Goal: Use online tool/utility: Utilize a website feature to perform a specific function

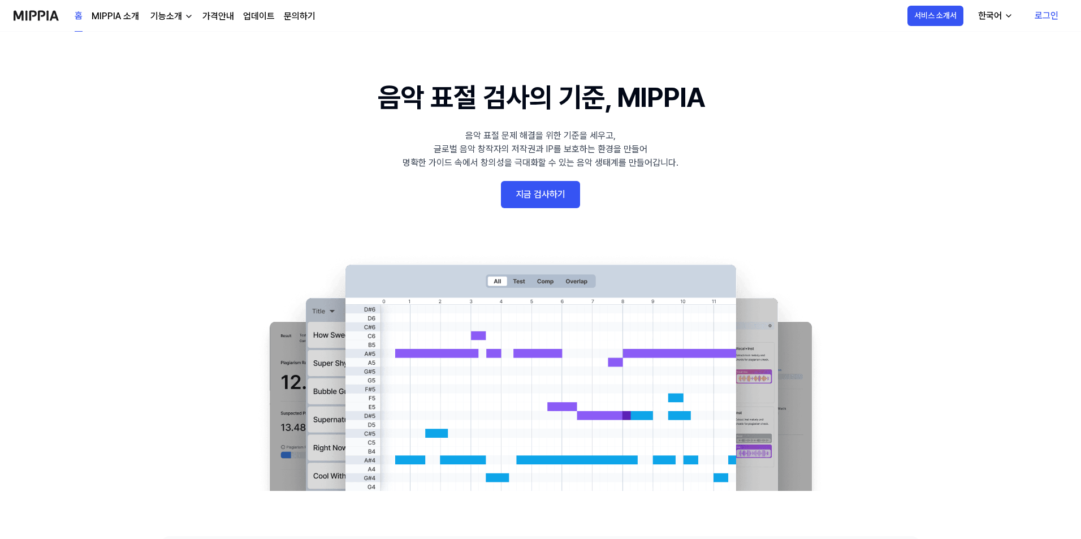
click at [1045, 13] on link "로그인" at bounding box center [1047, 16] width 42 height 32
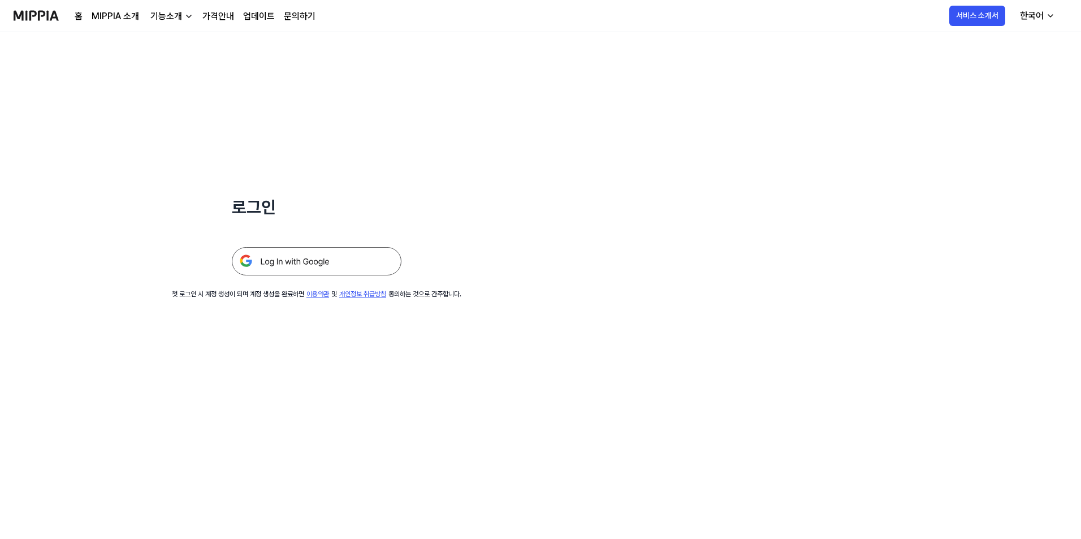
click at [283, 260] on img at bounding box center [317, 261] width 170 height 28
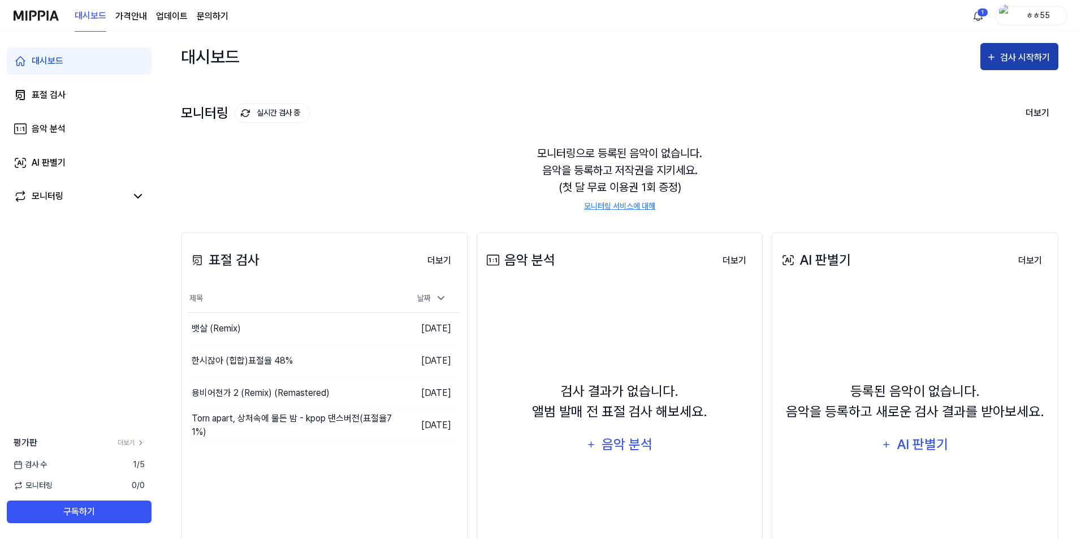
click at [1006, 55] on div "검사 시작하기" at bounding box center [1026, 57] width 53 height 15
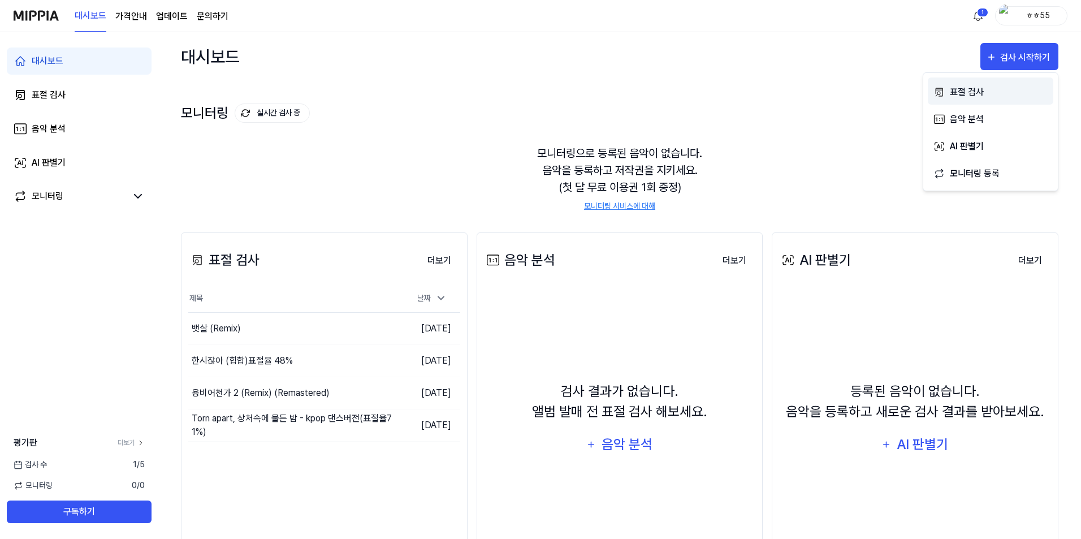
click at [970, 96] on div "표절 검사" at bounding box center [999, 92] width 98 height 15
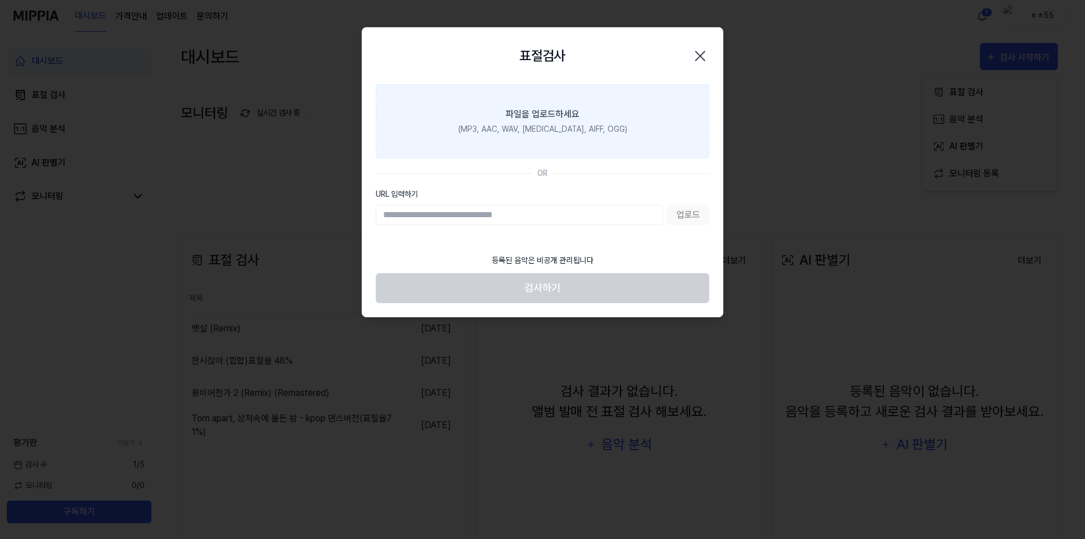
click at [551, 110] on div "파일을 업로드하세요" at bounding box center [542, 114] width 73 height 14
click at [0, 0] on input "파일을 업로드하세요 (MP3, AAC, WAV, [MEDICAL_DATA], AIFF, OGG)" at bounding box center [0, 0] width 0 height 0
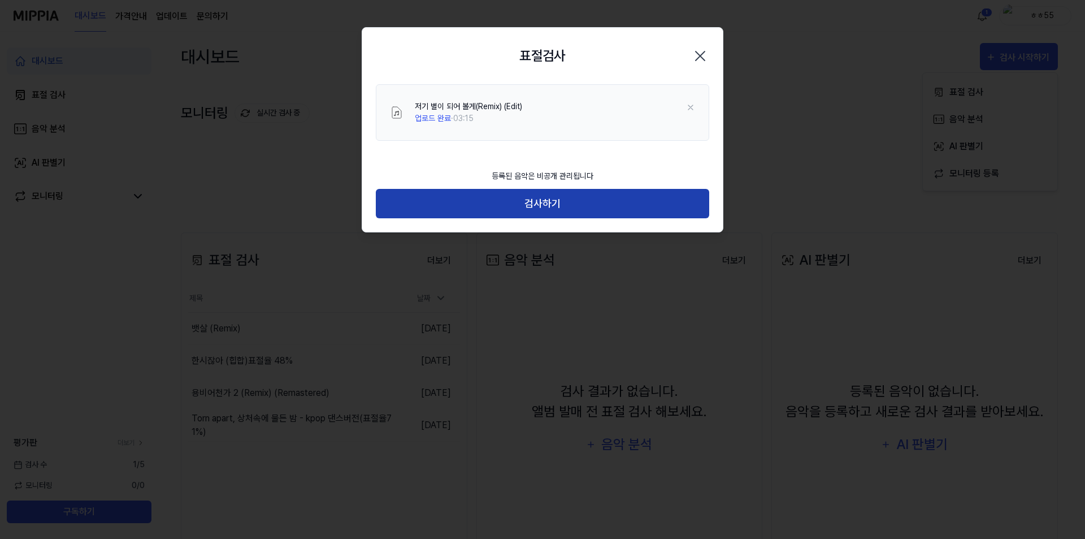
click at [535, 205] on button "검사하기" at bounding box center [543, 204] width 334 height 30
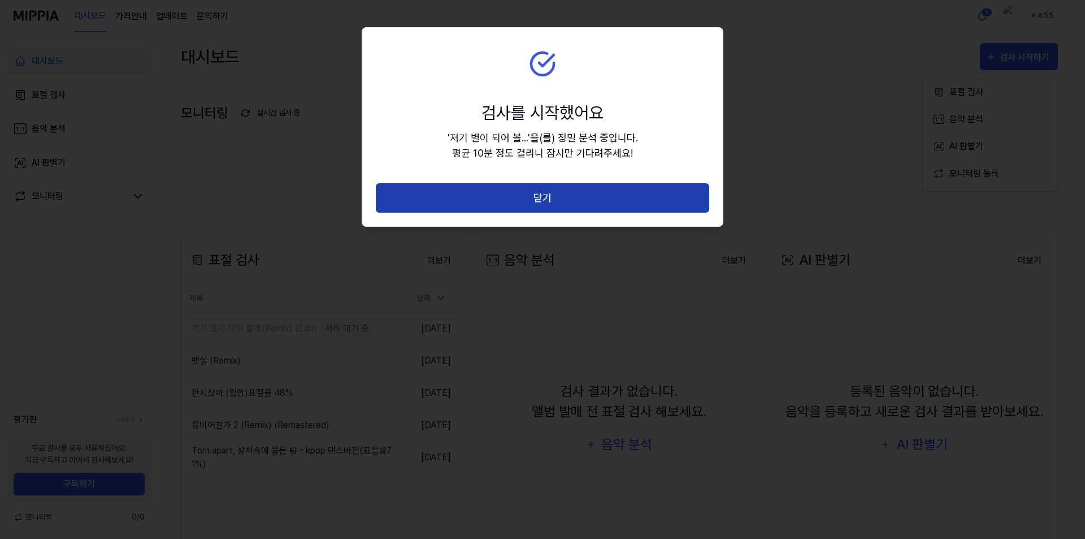
click at [551, 192] on button "닫기" at bounding box center [543, 198] width 334 height 30
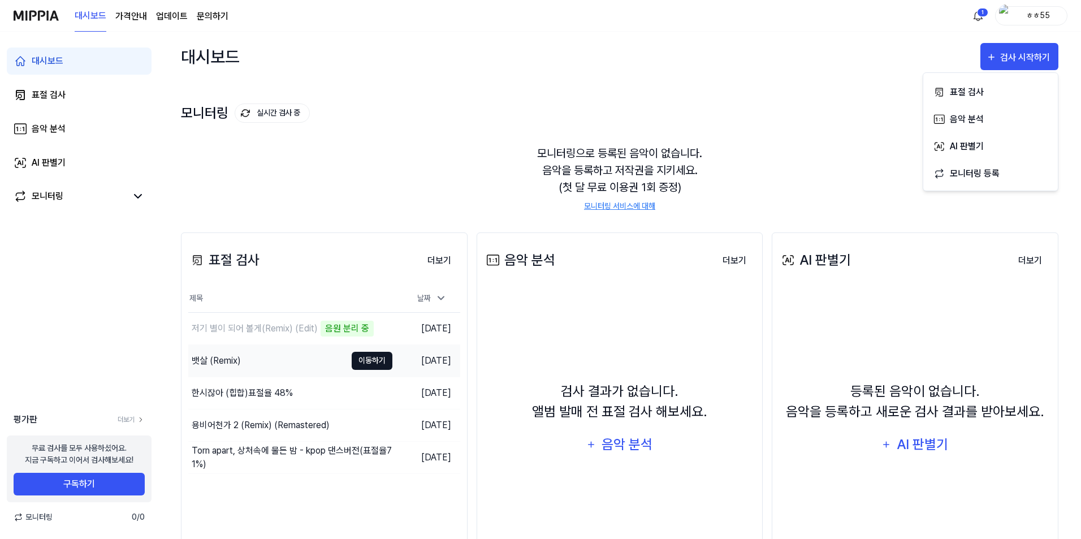
click at [374, 361] on button "이동하기" at bounding box center [372, 361] width 41 height 18
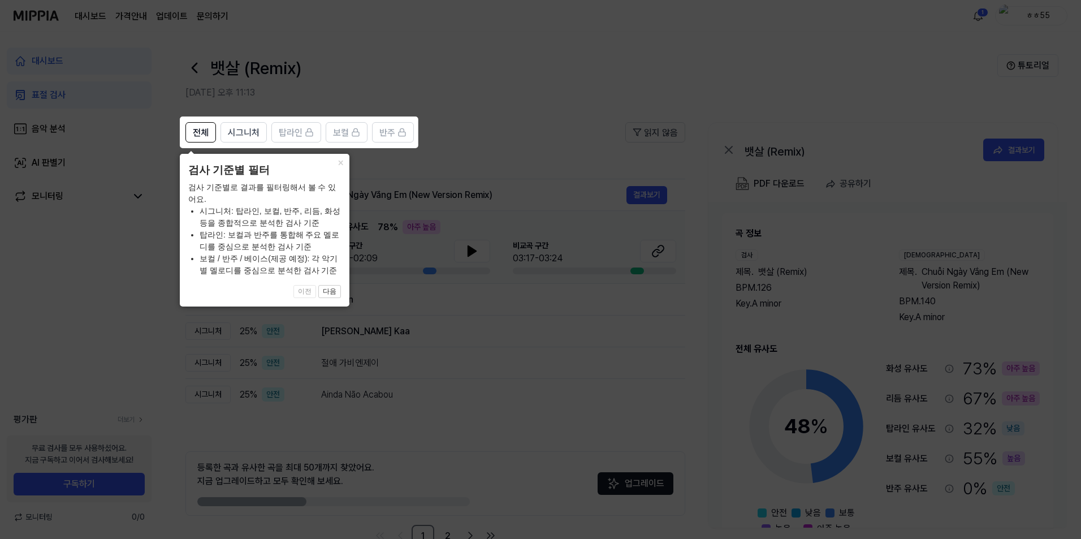
click at [49, 292] on icon at bounding box center [542, 269] width 1085 height 539
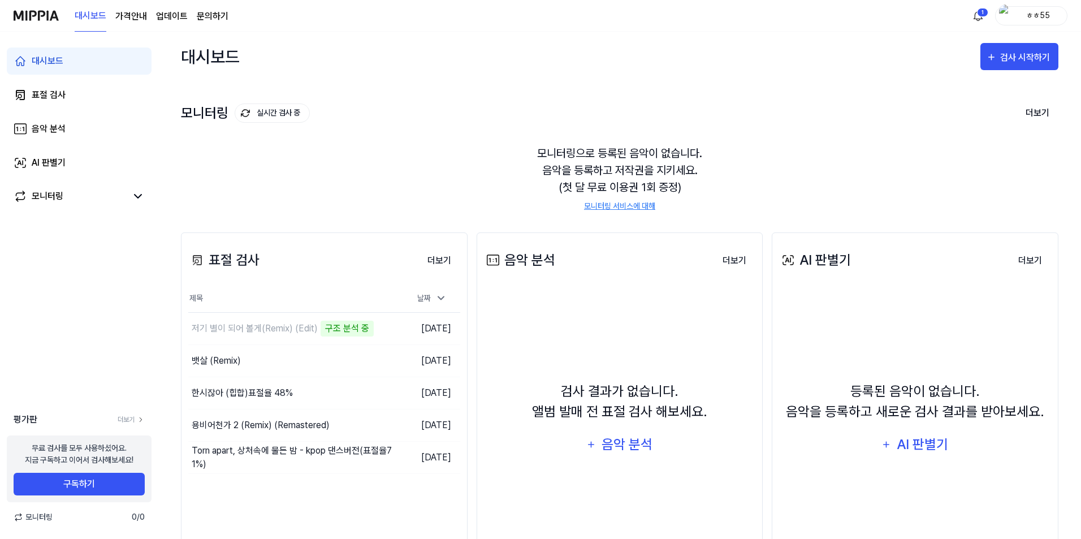
click at [215, 16] on link "문의하기" at bounding box center [213, 17] width 32 height 14
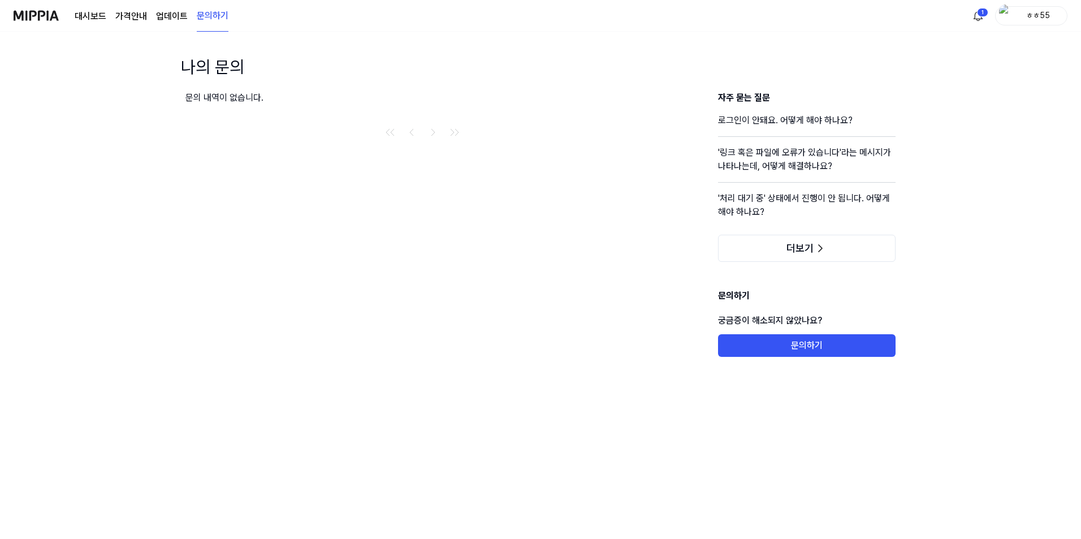
click at [168, 14] on link "업데이트" at bounding box center [172, 17] width 32 height 14
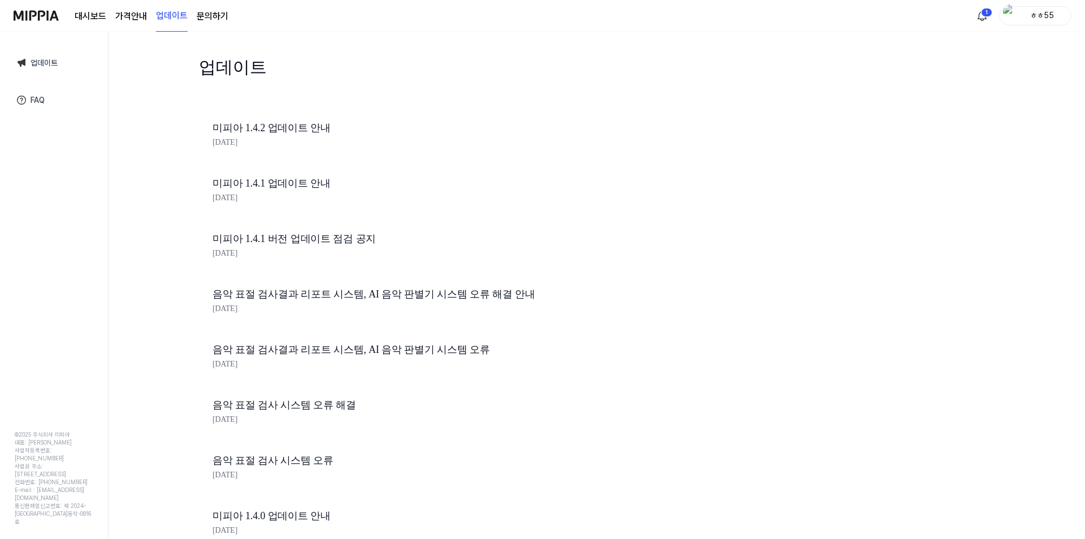
click at [128, 11] on page\) "가격안내" at bounding box center [131, 17] width 32 height 14
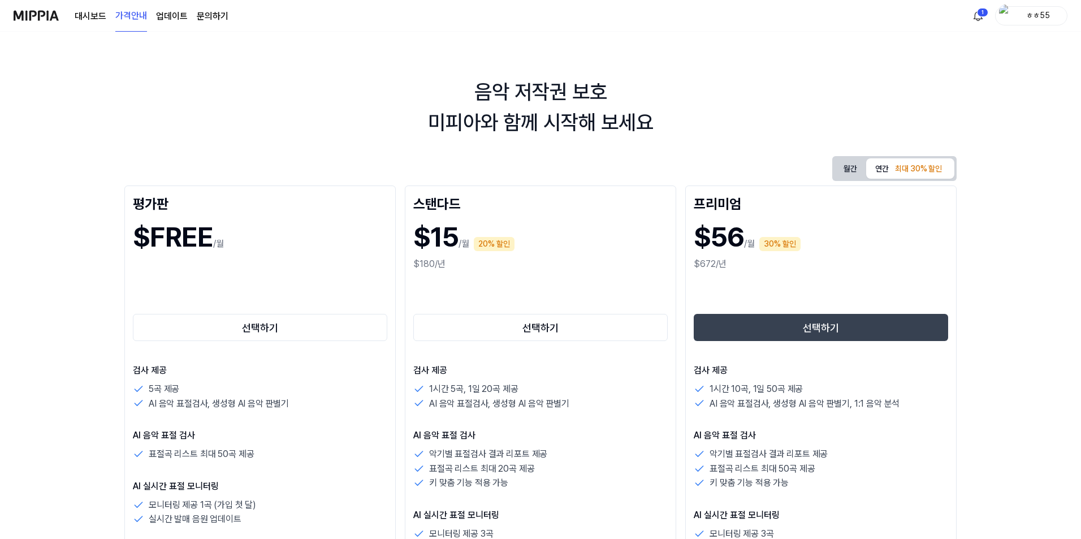
click at [31, 16] on img at bounding box center [36, 15] width 45 height 31
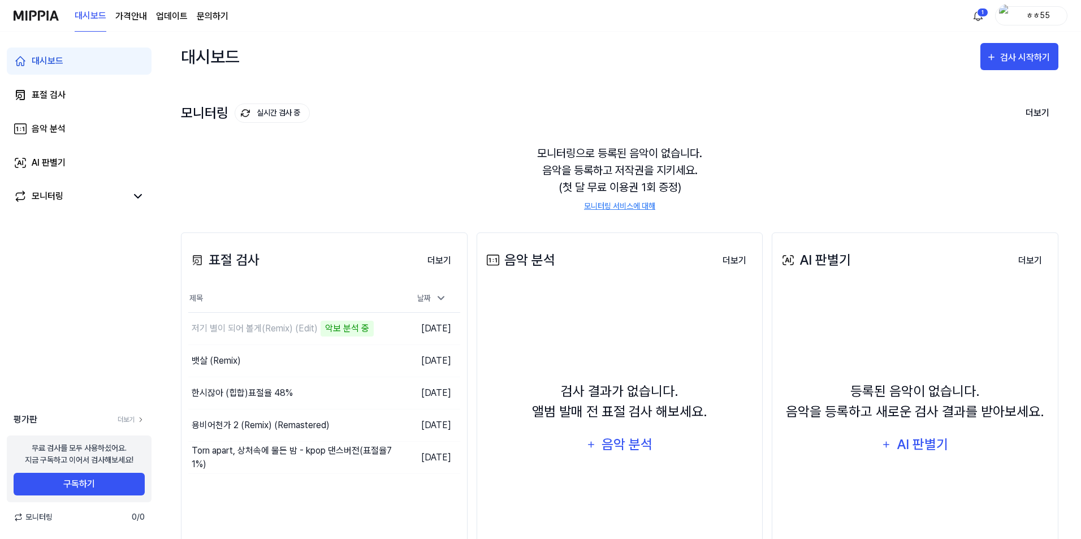
drag, startPoint x: 240, startPoint y: 462, endPoint x: 175, endPoint y: 519, distance: 86.1
click at [175, 519] on div "대시보드 검사 시작하기 모니터링 실시간 검사 중 더보기 모니터링 모니터링으로 등록된 음악이 없습니다. 음악을 등록하고 저작권을 지키세요. (첫…" at bounding box center [619, 285] width 923 height 507
click at [33, 103] on link "표절 검사" at bounding box center [79, 94] width 145 height 27
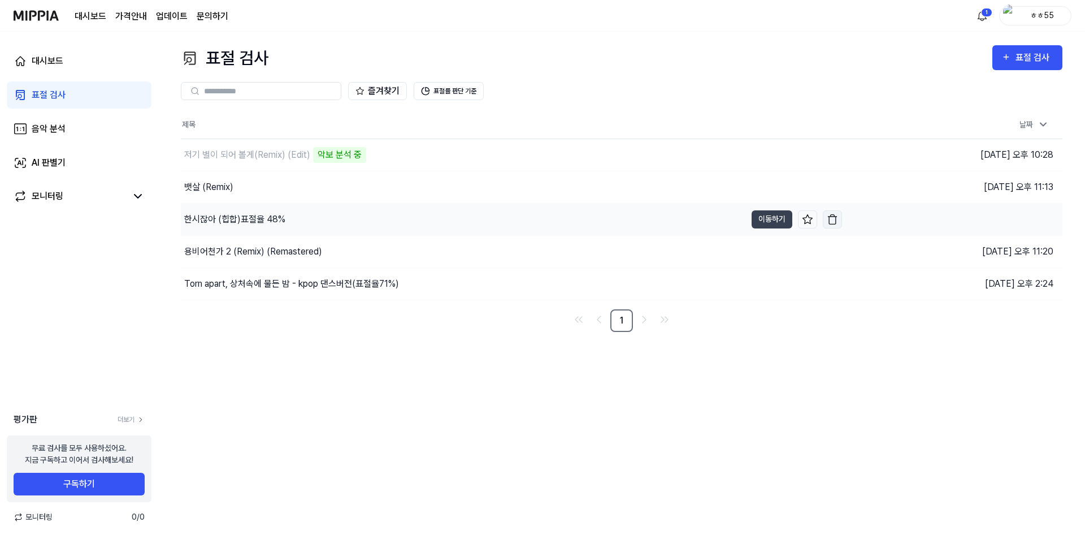
click at [834, 218] on img "button" at bounding box center [832, 219] width 11 height 11
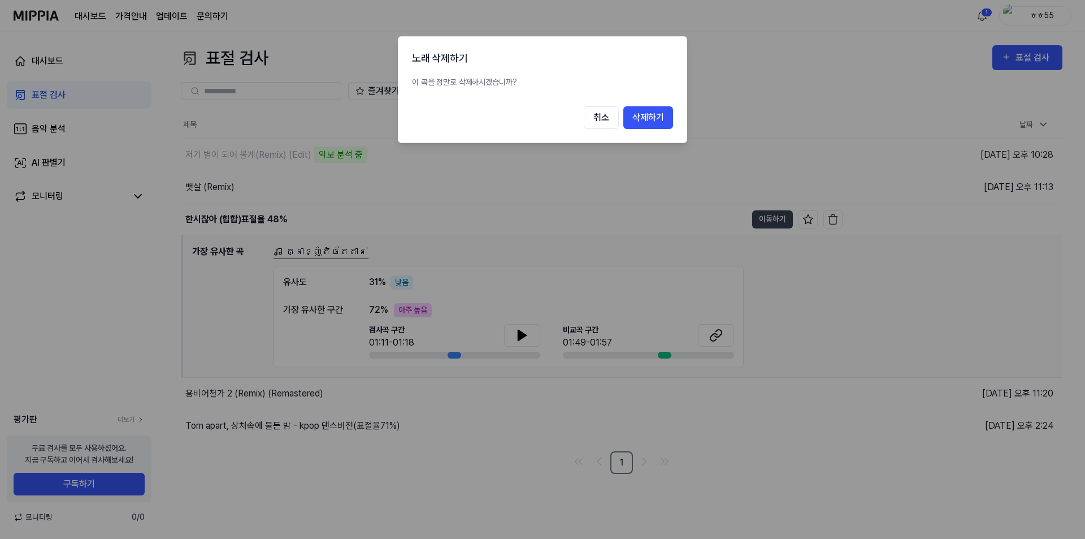
click at [0, 314] on div at bounding box center [542, 269] width 1085 height 539
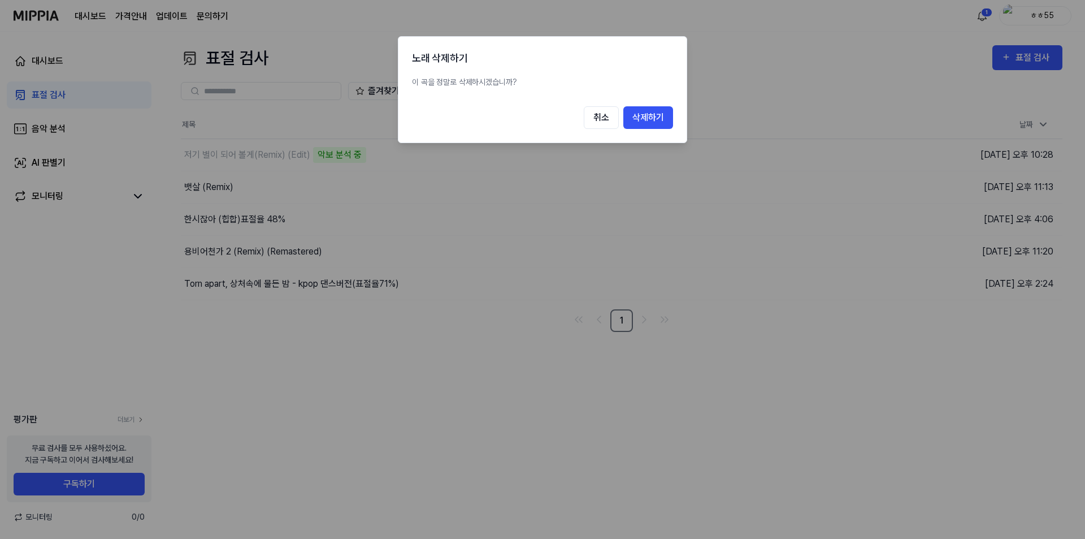
click at [228, 220] on div at bounding box center [542, 269] width 1085 height 539
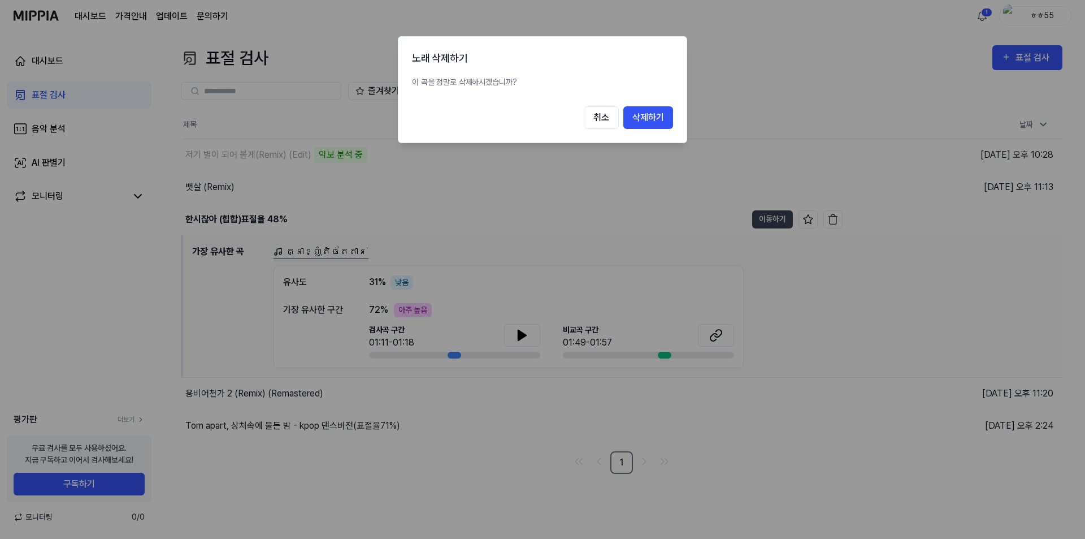
click at [107, 321] on div at bounding box center [542, 269] width 1085 height 539
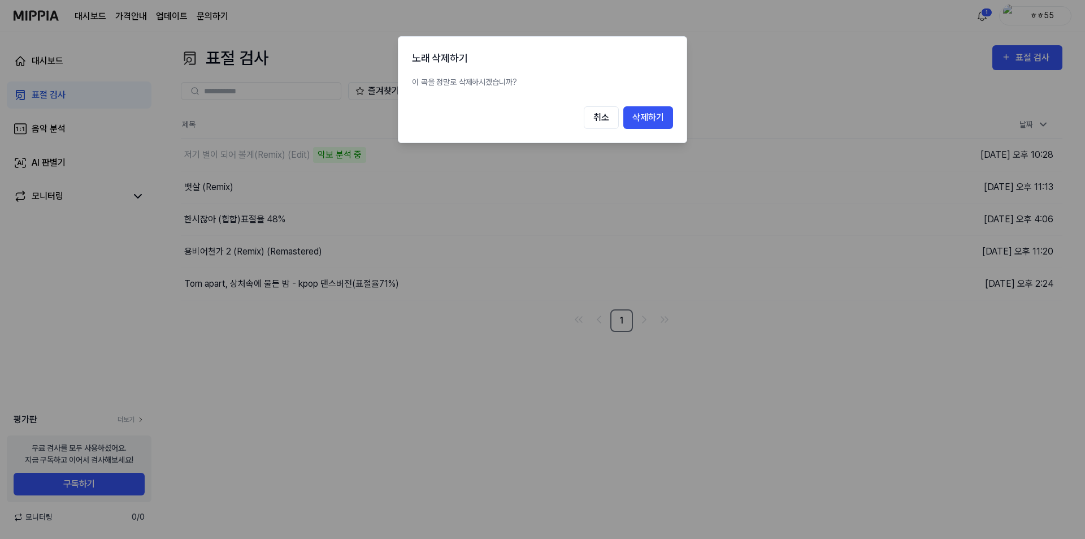
click at [213, 183] on div at bounding box center [542, 269] width 1085 height 539
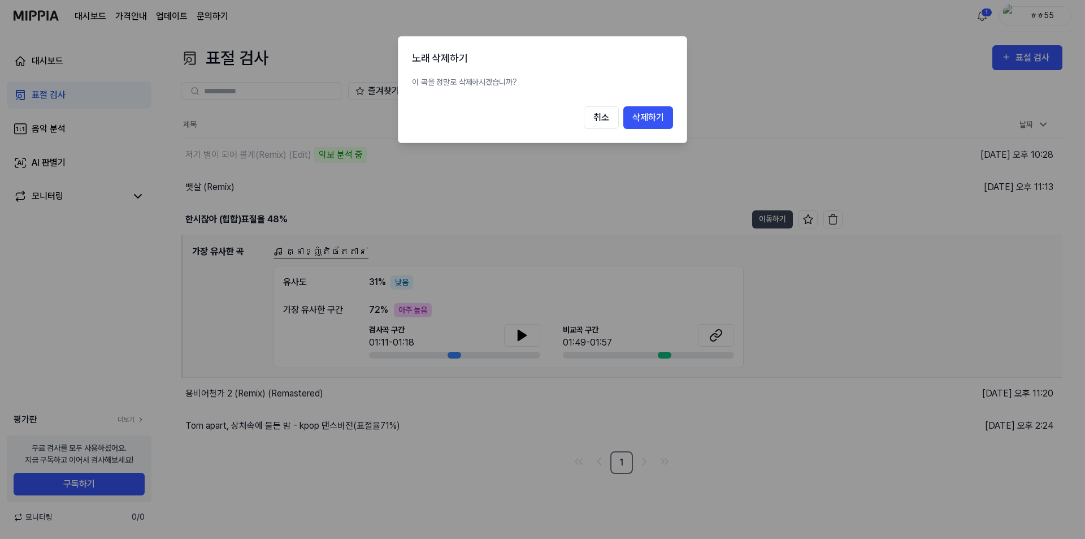
click at [94, 292] on div at bounding box center [542, 269] width 1085 height 539
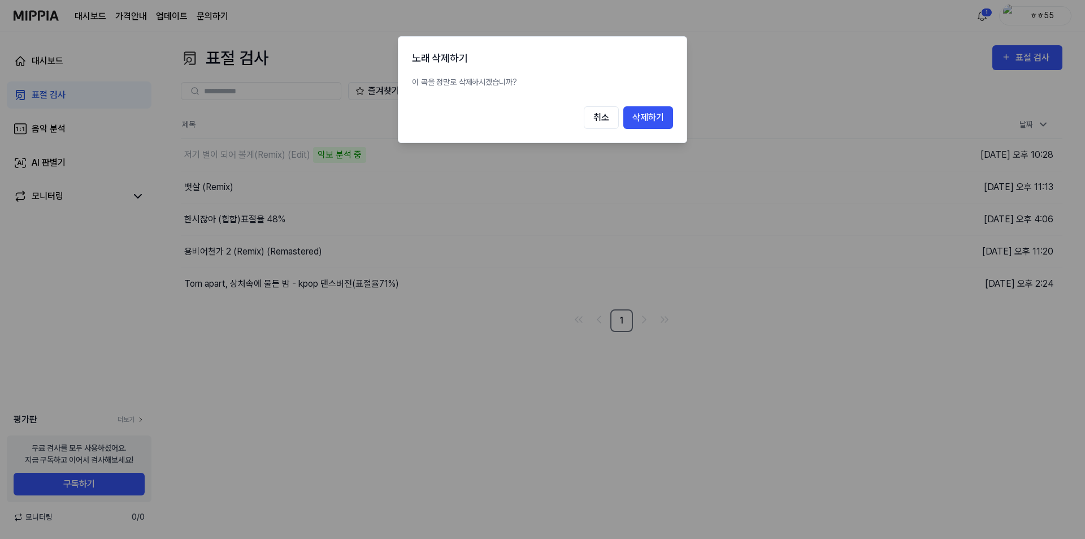
click at [194, 185] on div at bounding box center [542, 269] width 1085 height 539
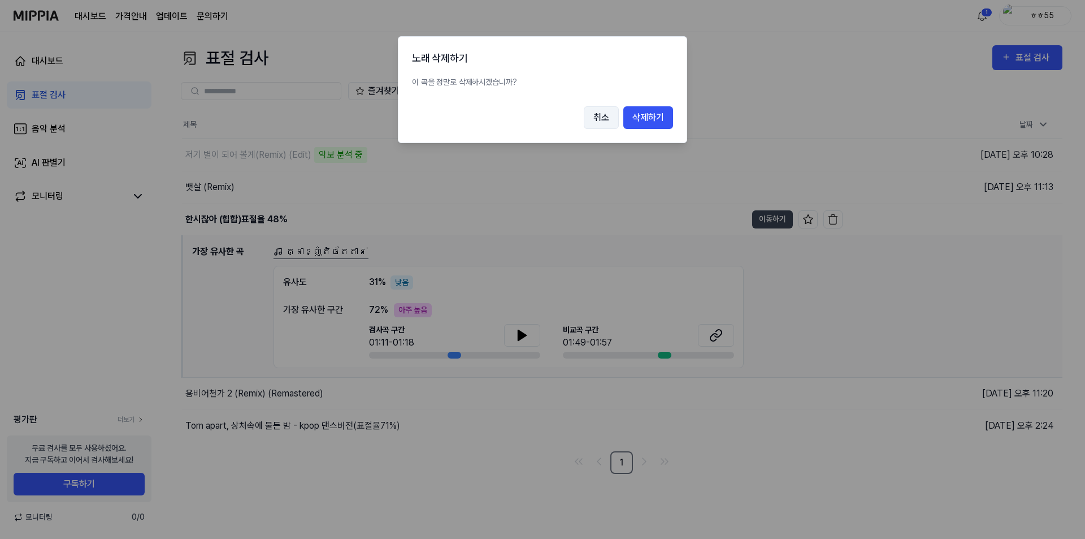
click at [594, 118] on button "취소" at bounding box center [601, 117] width 35 height 23
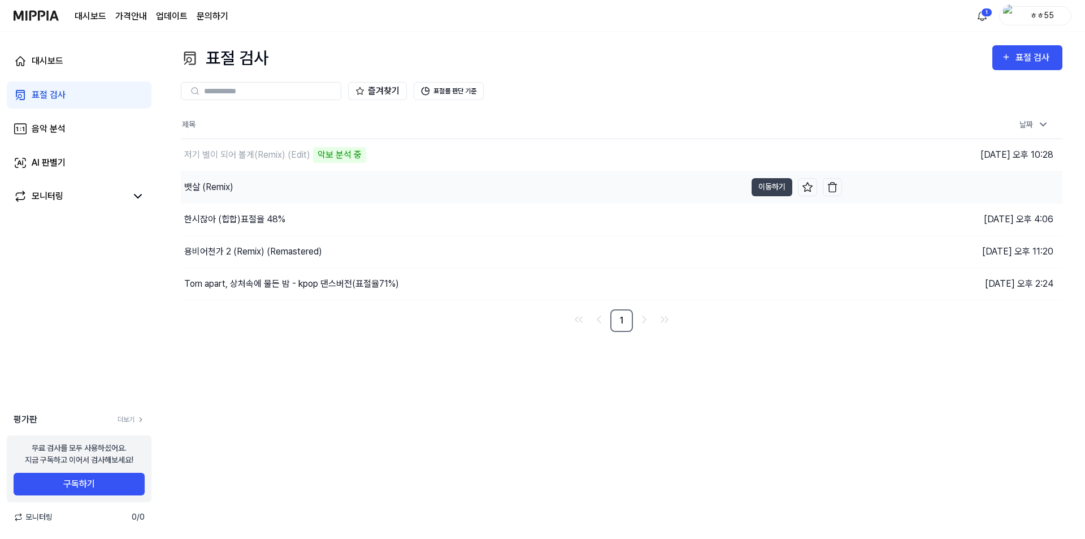
click at [213, 184] on div "뱃살 (Remix)" at bounding box center [208, 187] width 49 height 14
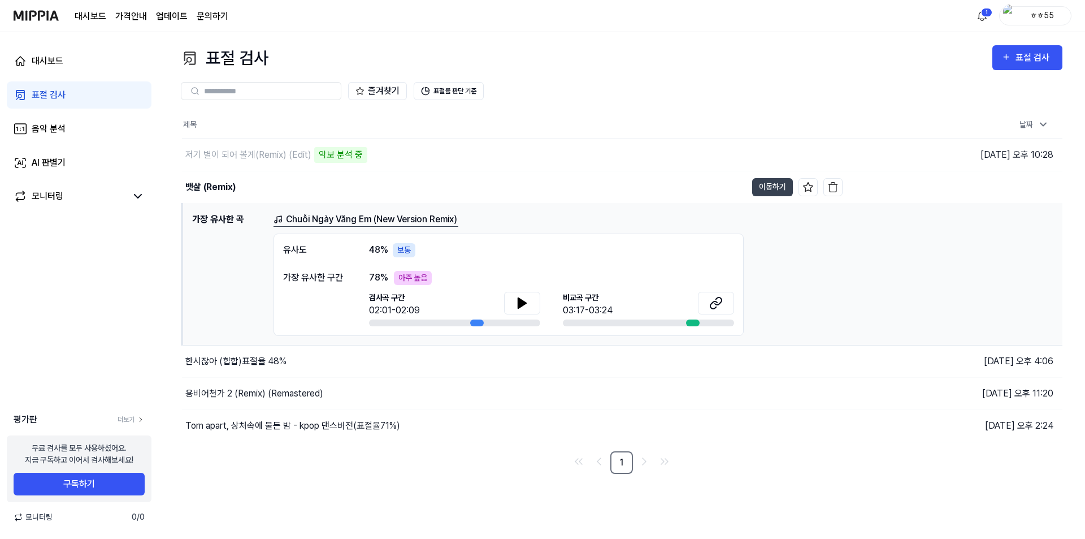
click at [127, 308] on div "대시보드 표절 검사 음악 분석 AI 판별기 모니터링 평가판 더보기 무료 검사를 모두 사용하셨어요. 지금 구독하고 이어서 검사해보세요! 구독하기…" at bounding box center [79, 285] width 158 height 507
click at [560, 168] on div "저기 별이 되어 볼게(Remix) (Edit) 악보 분석 중" at bounding box center [464, 155] width 565 height 32
click at [127, 267] on div "대시보드 표절 검사 음악 분석 AI 판별기 모니터링 평가판 더보기 무료 검사를 모두 사용하셨어요. 지금 구독하고 이어서 검사해보세요! 구독하기…" at bounding box center [79, 285] width 158 height 507
click at [83, 327] on div "대시보드 표절 검사 음악 분석 AI 판별기 모니터링 평가판 더보기 무료 검사를 모두 사용하셨어요. 지금 구독하고 이어서 검사해보세요! 구독하기…" at bounding box center [79, 285] width 158 height 507
click at [66, 271] on div "대시보드 표절 검사 음악 분석 AI 판별기 모니터링 평가판 더보기 무료 검사를 모두 사용하셨어요. 지금 구독하고 이어서 검사해보세요! 구독하기…" at bounding box center [79, 285] width 158 height 507
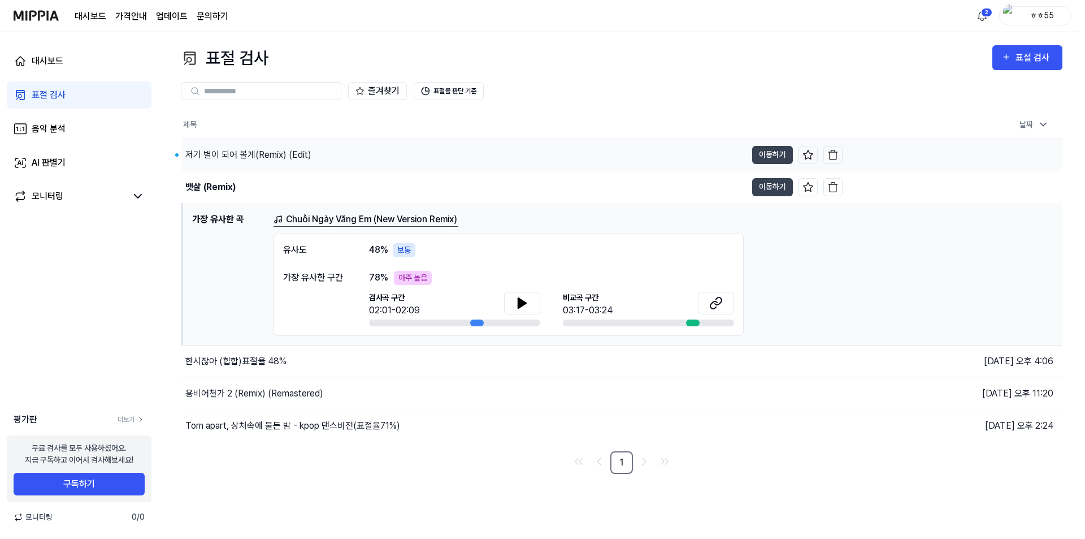
click at [219, 154] on div "저기 별이 되어 볼게(Remix) (Edit)" at bounding box center [248, 155] width 126 height 14
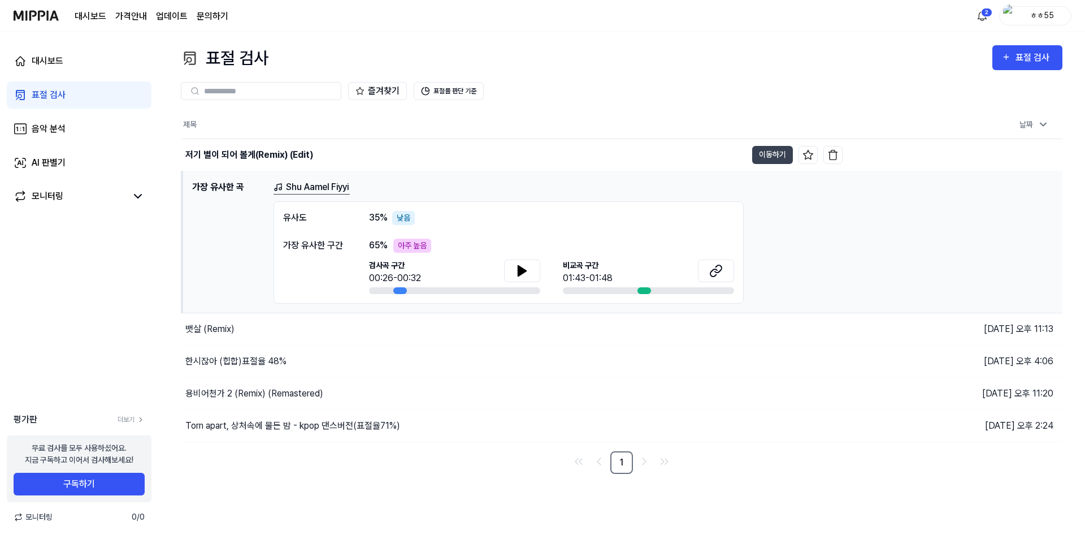
click at [45, 343] on div "대시보드 표절 검사 음악 분석 AI 판별기 모니터링 평가판 더보기 무료 검사를 모두 사용하셨어요. 지금 구독하고 이어서 검사해보세요! 구독하기…" at bounding box center [79, 285] width 158 height 507
click at [211, 152] on div "저기 별이 되어 볼게(Remix) (Edit)" at bounding box center [249, 155] width 128 height 14
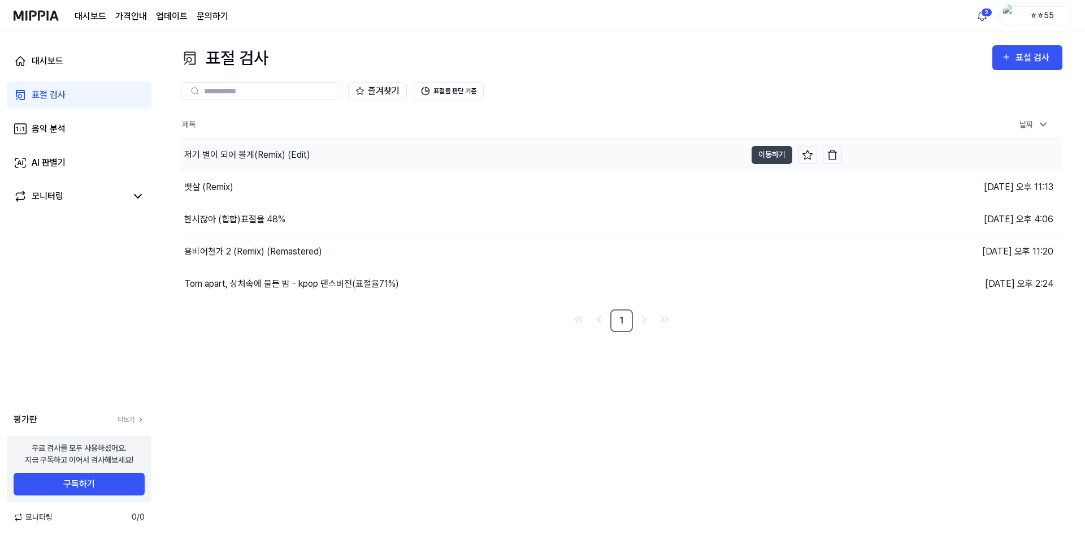
click at [234, 157] on div "저기 별이 되어 볼게(Remix) (Edit)" at bounding box center [247, 155] width 126 height 14
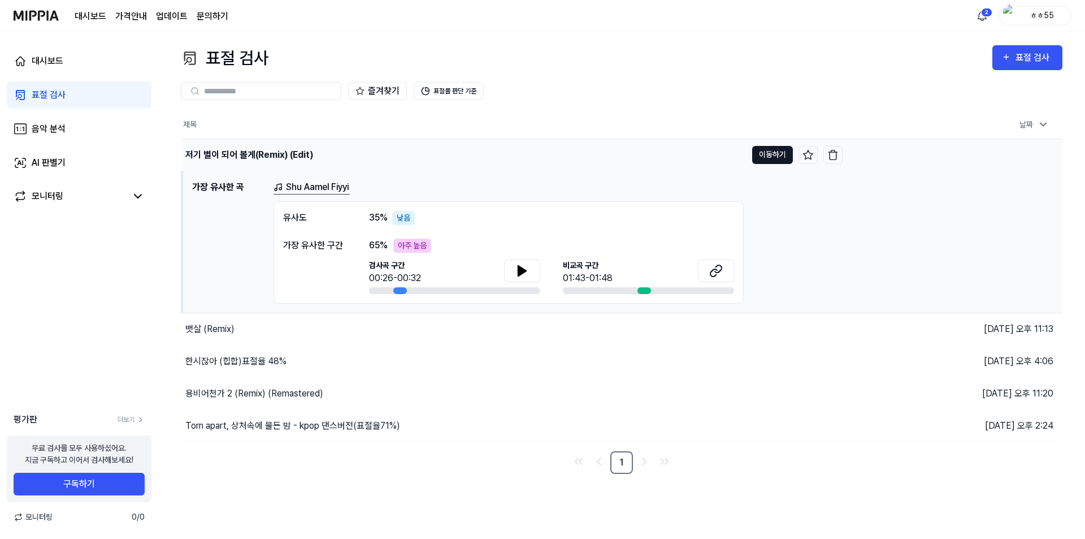
click at [767, 157] on button "이동하기" at bounding box center [772, 155] width 41 height 18
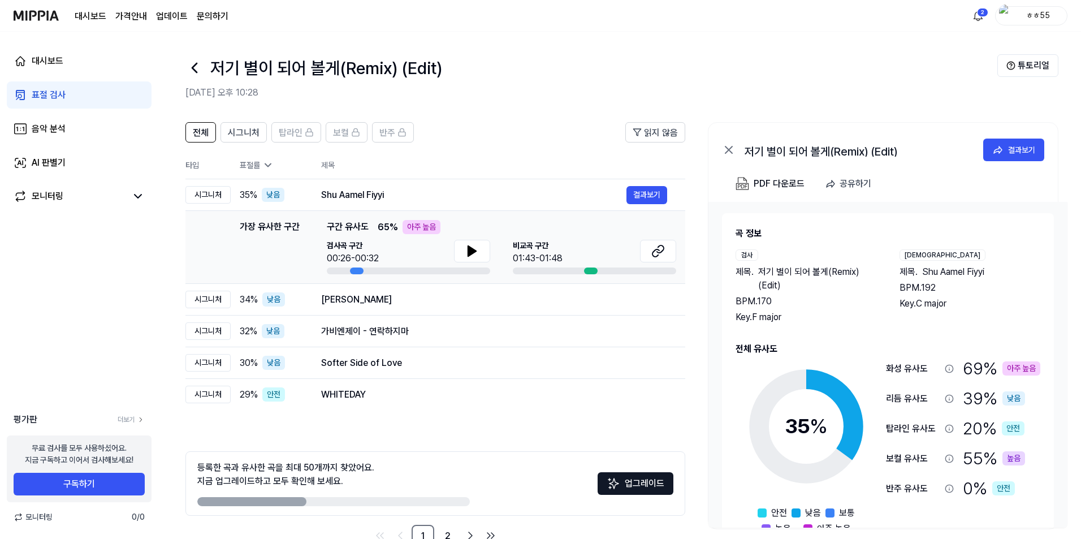
click at [42, 331] on div "대시보드 표절 검사 음악 분석 AI 판별기 모니터링 평가판 더보기 무료 검사를 모두 사용하셨어요. 지금 구독하고 이어서 검사해보세요! 구독하기…" at bounding box center [79, 285] width 158 height 507
